Goal: Book appointment/travel/reservation

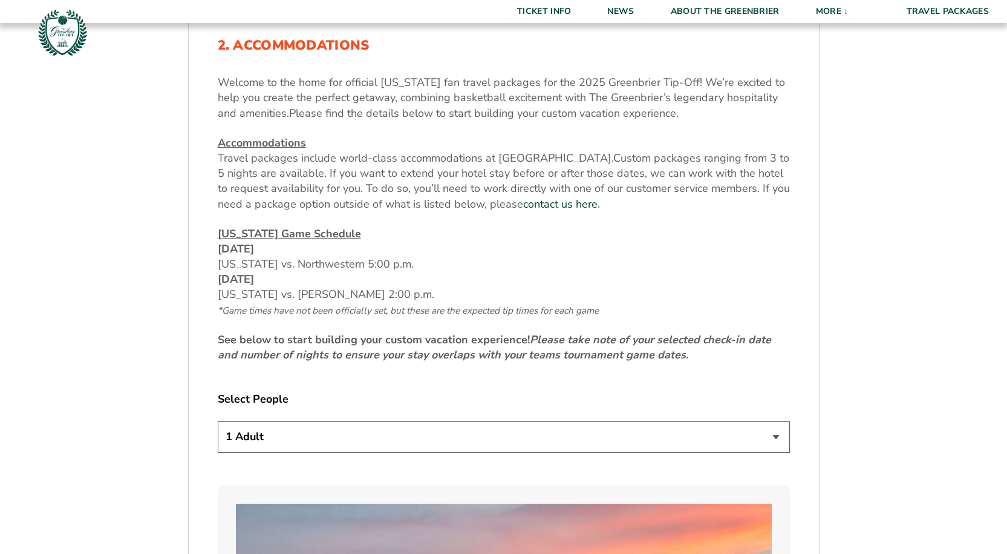
scroll to position [666, 0]
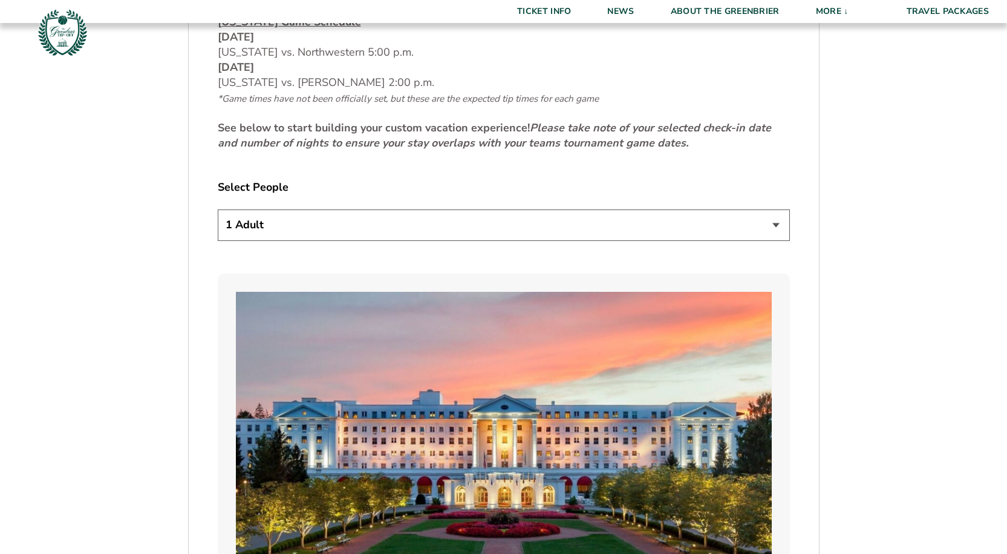
click at [692, 215] on select "1 Adult 2 Adults 3 Adults 4 Adults 2 Adults + 1 Child 2 Adults + 2 Children 2 A…" at bounding box center [504, 224] width 572 height 31
select select "2 Adults + 1 Child"
click at [218, 209] on select "1 Adult 2 Adults 3 Adults 4 Adults 2 Adults + 1 Child 2 Adults + 2 Children 2 A…" at bounding box center [504, 224] width 572 height 31
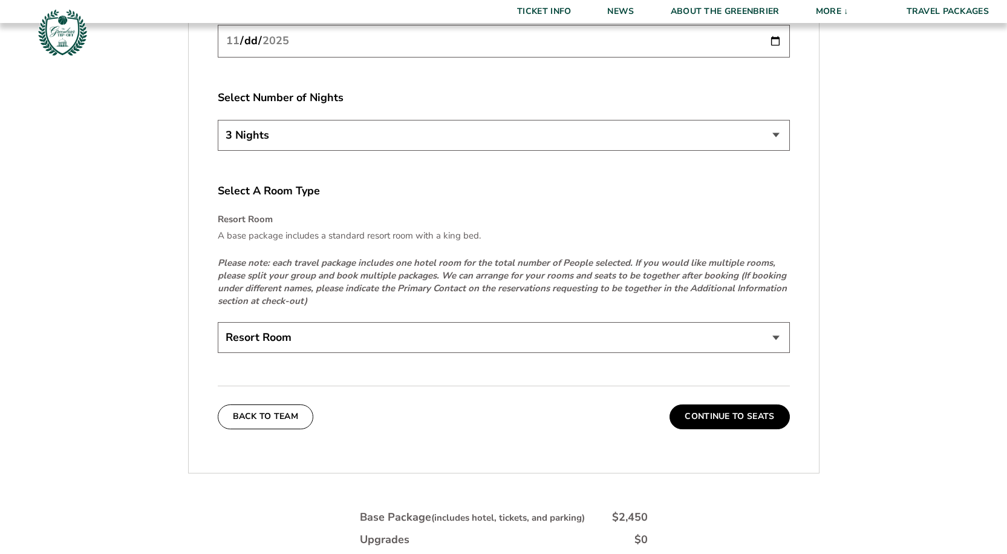
scroll to position [1815, 0]
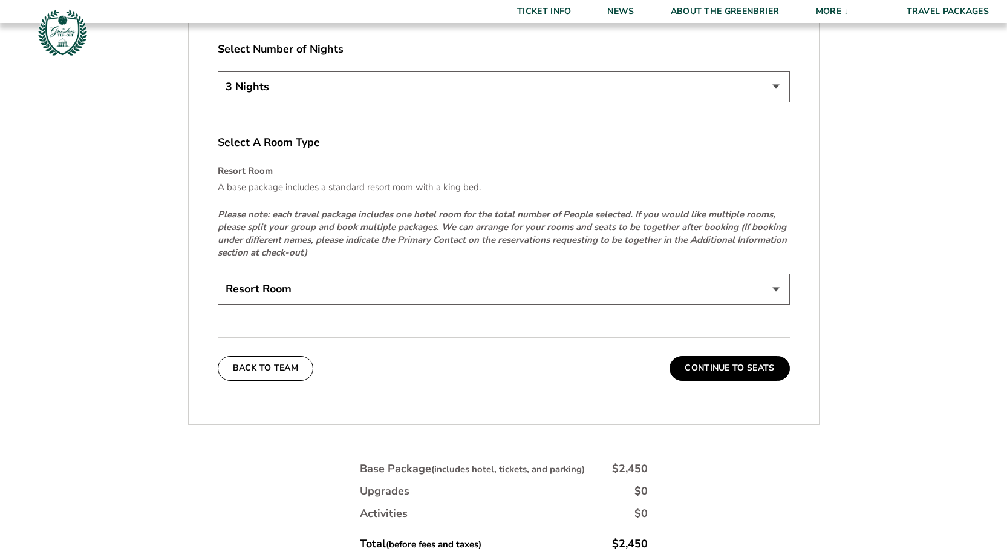
click at [770, 292] on select "Resort Room" at bounding box center [504, 288] width 572 height 31
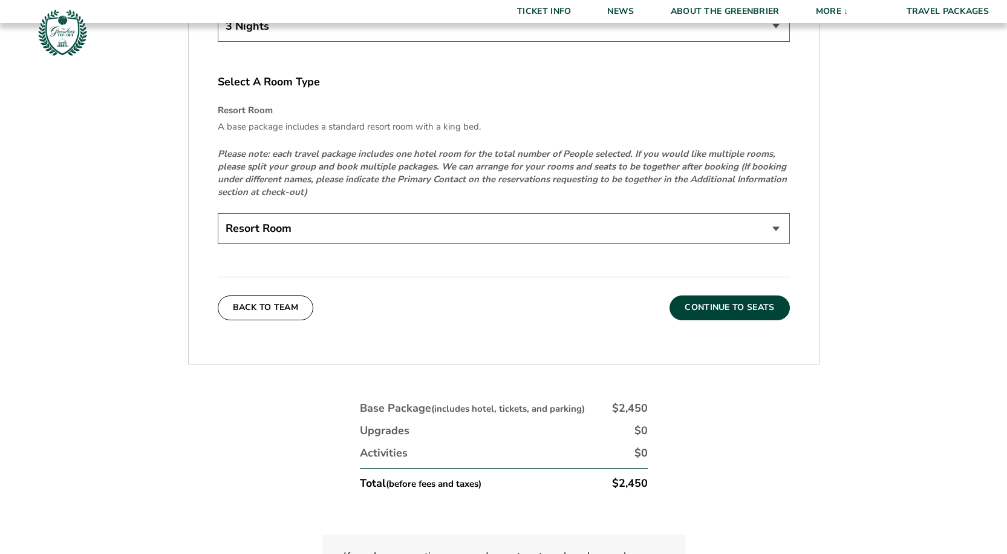
click at [728, 309] on button "Continue To Seats" at bounding box center [730, 307] width 120 height 24
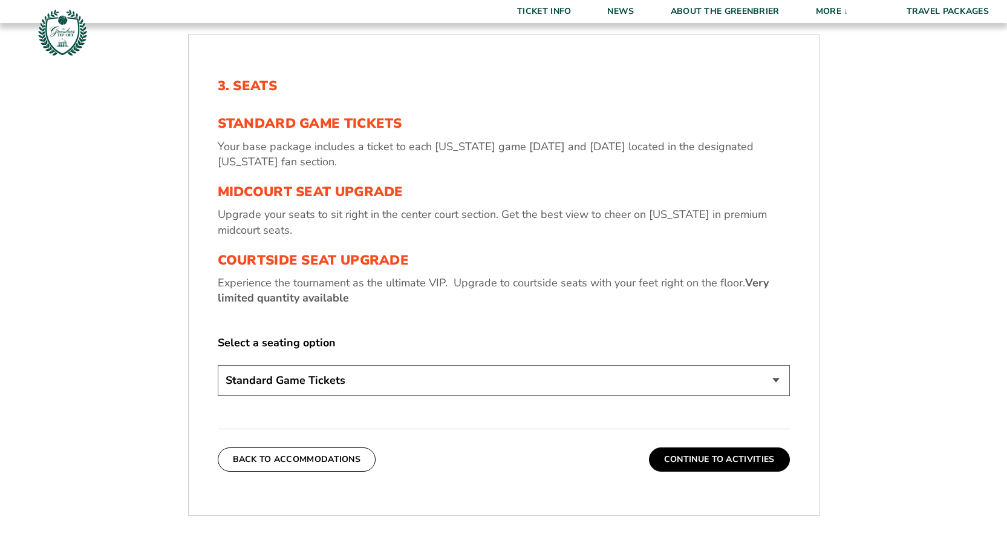
scroll to position [444, 0]
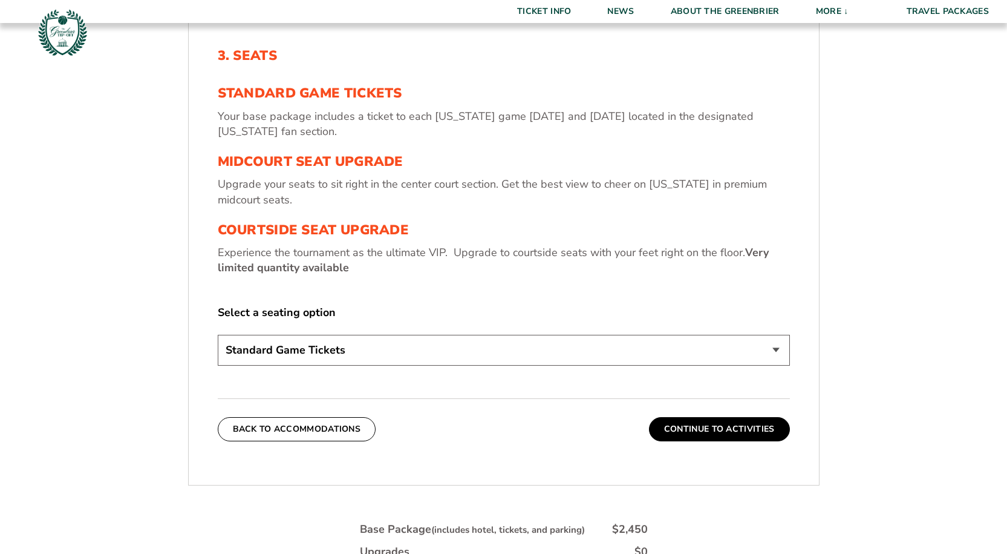
click at [771, 345] on select "Standard Game Tickets Midcourt Seat Upgrade (+$130 per person) Courtside Seat U…" at bounding box center [504, 350] width 572 height 31
click at [836, 298] on div "1. Team 2. Accommodations 3. Seats 4. Activities 5. Parking 6. Details 1. Team …" at bounding box center [504, 353] width 690 height 840
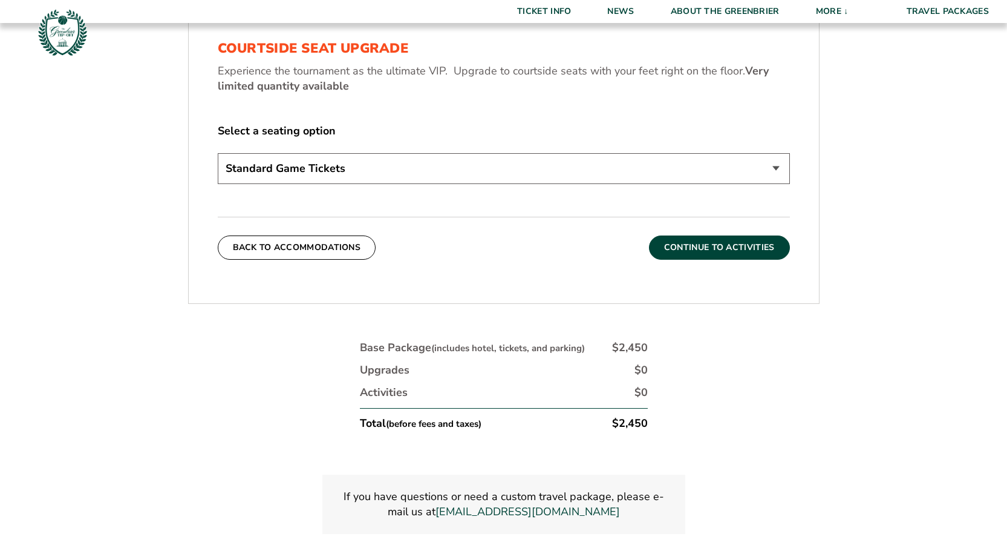
click at [747, 257] on button "Continue To Activities" at bounding box center [719, 247] width 141 height 24
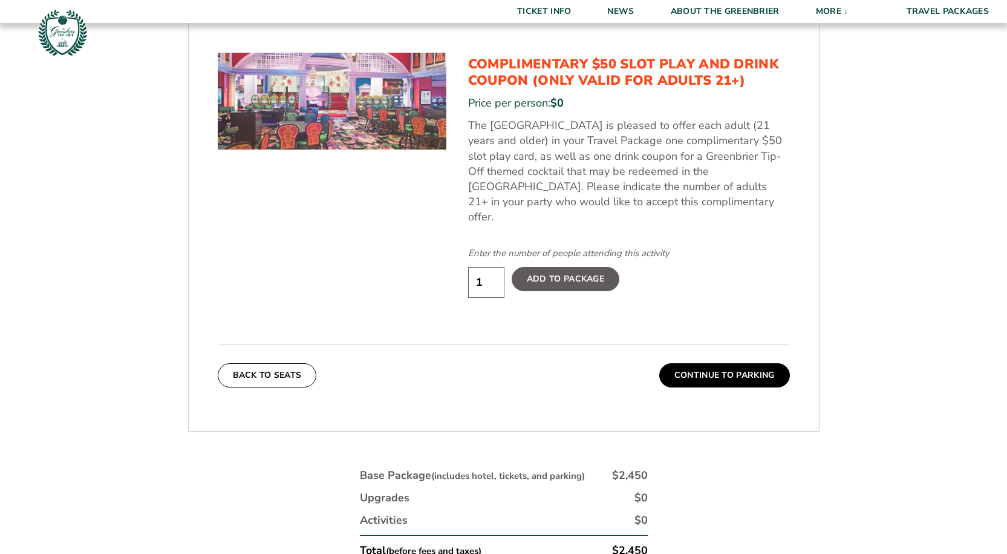
scroll to position [807, 0]
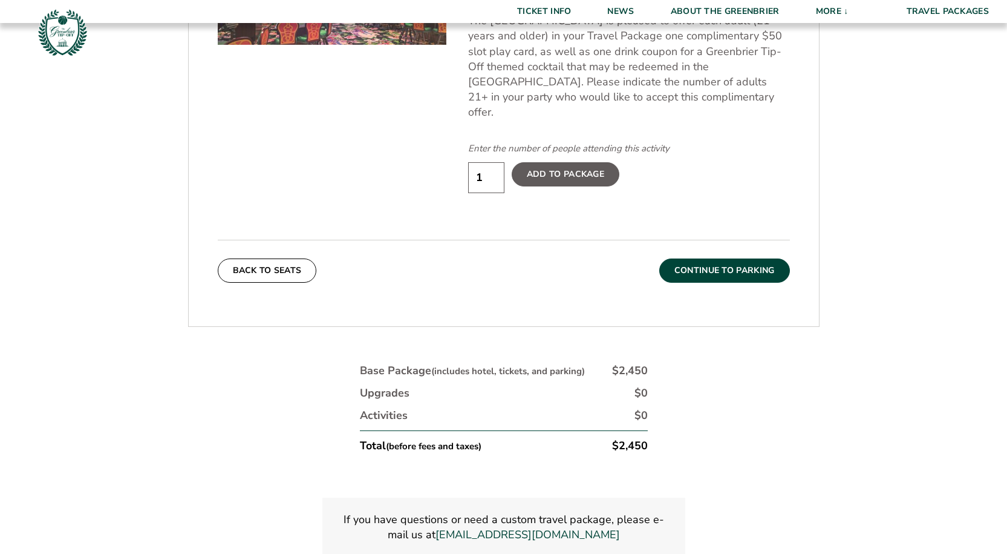
click at [754, 258] on button "Continue To Parking" at bounding box center [725, 270] width 131 height 24
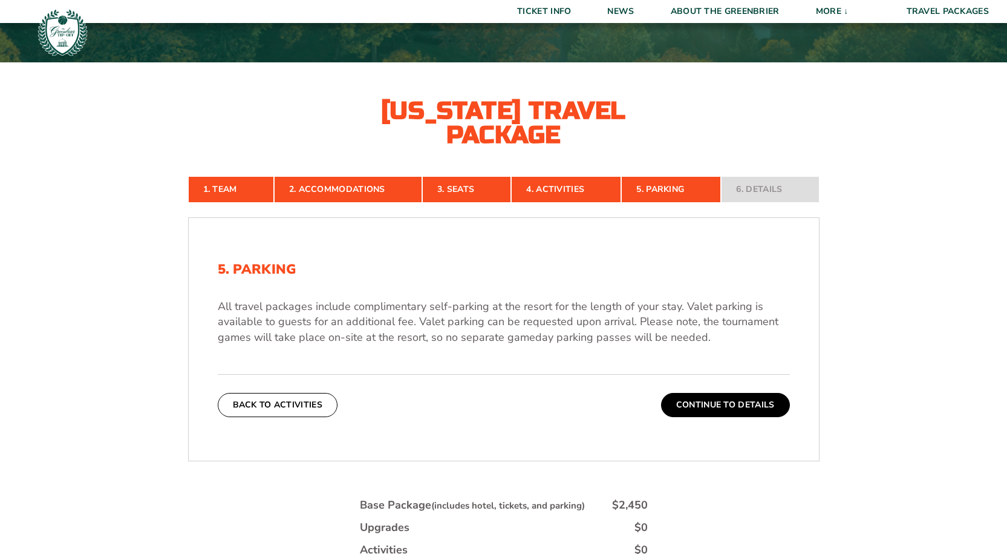
scroll to position [323, 0]
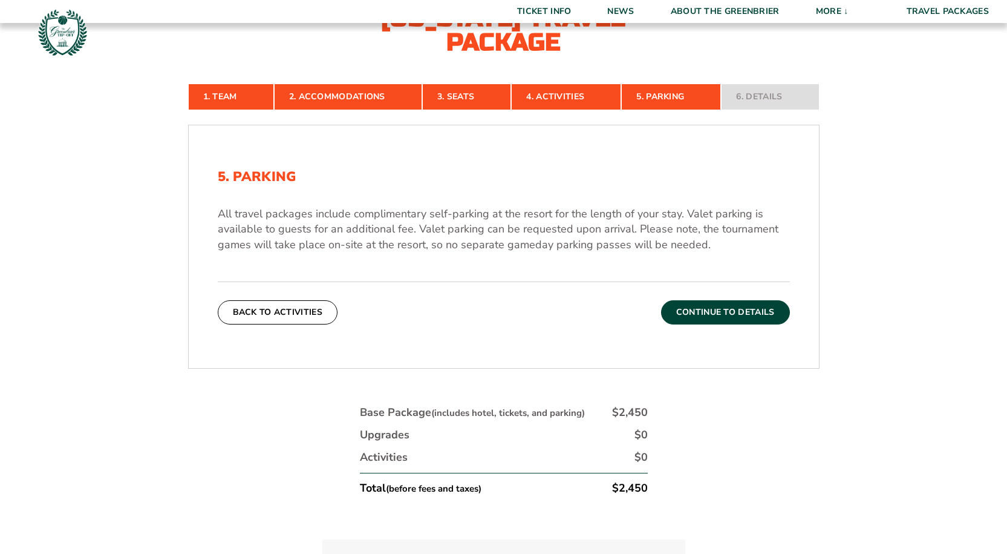
click at [750, 312] on button "Continue To Details" at bounding box center [725, 312] width 129 height 24
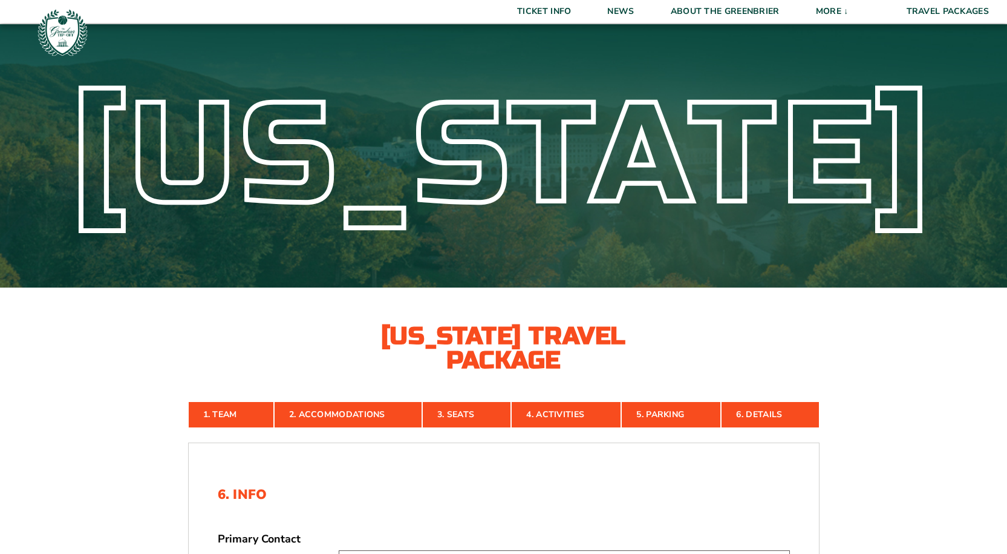
scroll to position [0, 0]
